Goal: Navigation & Orientation: Understand site structure

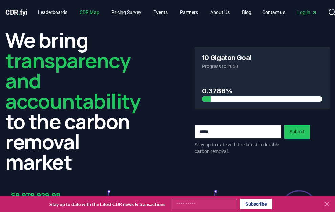
click at [90, 15] on link "CDR Map" at bounding box center [89, 12] width 31 height 12
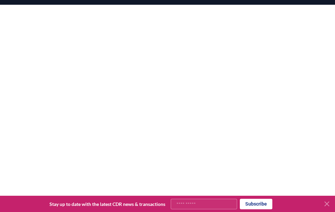
scroll to position [99, 0]
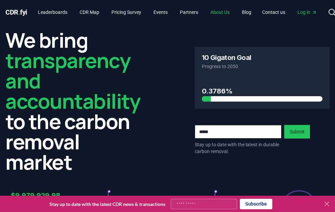
click at [231, 12] on link "About Us" at bounding box center [220, 12] width 30 height 12
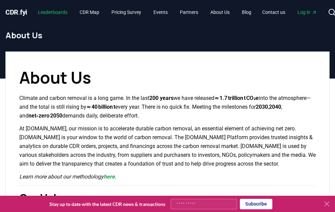
click at [50, 16] on link "Leaderboards" at bounding box center [53, 12] width 40 height 12
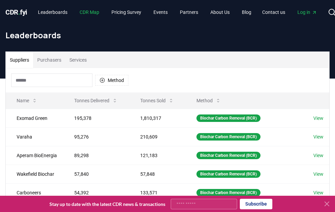
click at [87, 12] on link "CDR Map" at bounding box center [89, 12] width 31 height 12
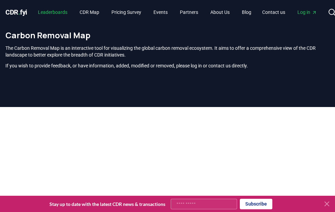
click at [65, 12] on link "Leaderboards" at bounding box center [53, 12] width 40 height 12
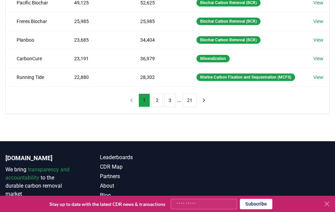
scroll to position [209, 0]
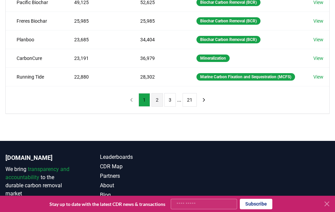
click at [159, 107] on button "2" at bounding box center [158, 100] width 12 height 14
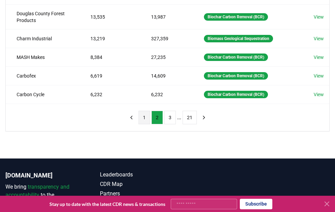
click at [146, 115] on button "1" at bounding box center [145, 118] width 12 height 14
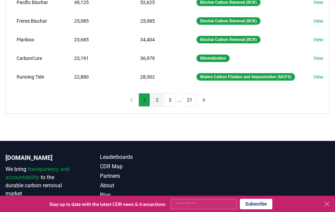
click at [153, 107] on button "2" at bounding box center [158, 100] width 12 height 14
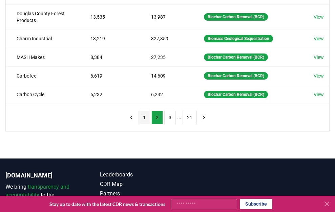
click at [145, 116] on button "1" at bounding box center [145, 118] width 12 height 14
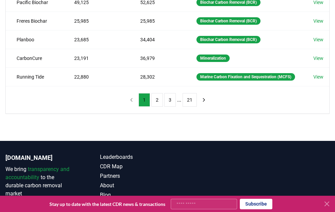
scroll to position [0, 0]
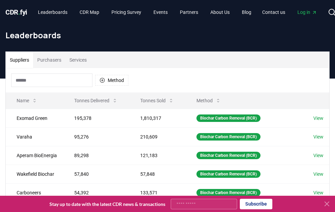
click at [21, 12] on span "CDR . fyi" at bounding box center [16, 12] width 22 height 8
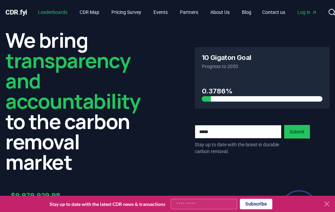
drag, startPoint x: 58, startPoint y: 14, endPoint x: 41, endPoint y: 14, distance: 16.6
click at [58, 14] on link "Leaderboards" at bounding box center [53, 12] width 40 height 12
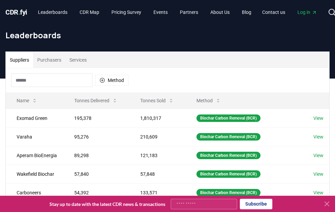
click at [25, 14] on span "CDR . fyi" at bounding box center [16, 12] width 22 height 8
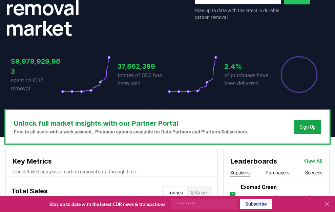
scroll to position [150, 0]
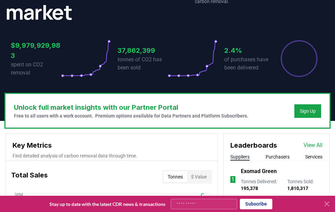
click at [326, 203] on icon at bounding box center [327, 204] width 4 height 4
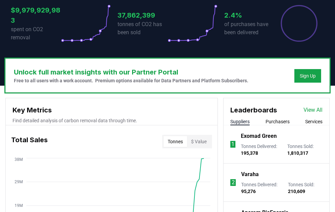
scroll to position [0, 0]
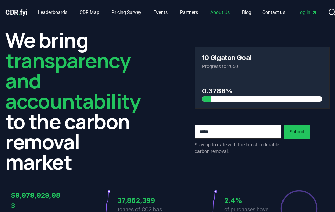
click at [235, 12] on link "About Us" at bounding box center [220, 12] width 30 height 12
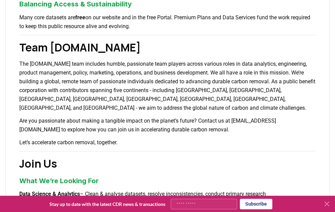
scroll to position [430, 0]
